Goal: Information Seeking & Learning: Find specific fact

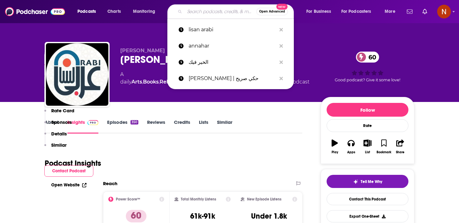
scroll to position [255, 0]
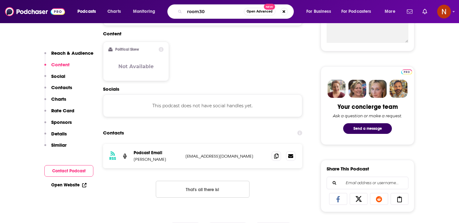
type input "room301"
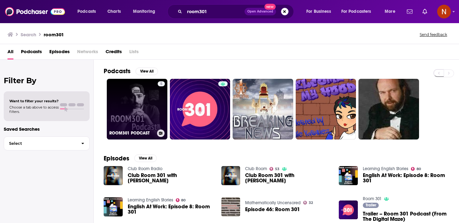
click at [154, 110] on link "5 ROOM301 PODCAST" at bounding box center [137, 109] width 61 height 61
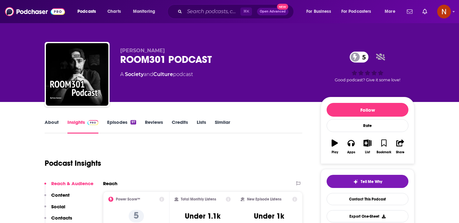
scroll to position [11, 0]
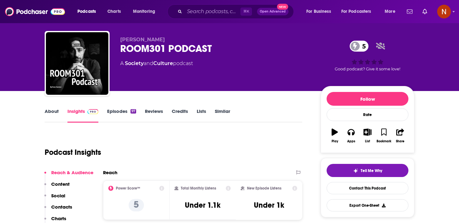
click at [167, 137] on div "Podcast Insights" at bounding box center [171, 148] width 252 height 32
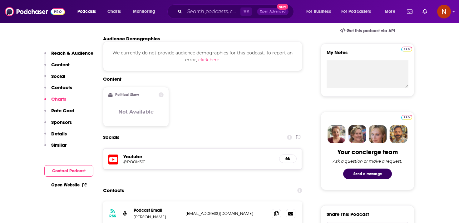
scroll to position [0, 0]
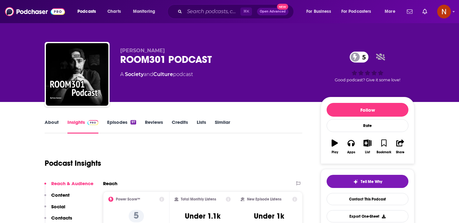
click at [123, 129] on link "Episodes 97" at bounding box center [121, 126] width 29 height 14
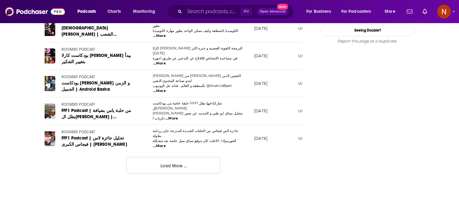
scroll to position [707, 0]
click at [190, 157] on button "Load More ..." at bounding box center [173, 165] width 94 height 17
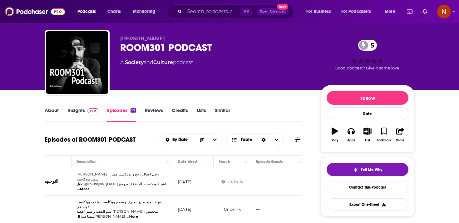
scroll to position [12, 0]
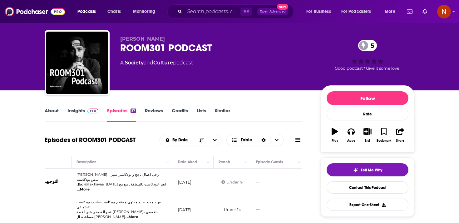
click at [136, 37] on span "[PERSON_NAME]" at bounding box center [142, 39] width 45 height 6
copy p "[PERSON_NAME]"
